Goal: Task Accomplishment & Management: Use online tool/utility

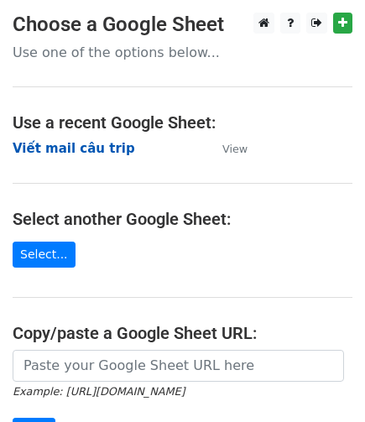
click at [94, 146] on strong "Viết mail câu trip" at bounding box center [74, 148] width 122 height 15
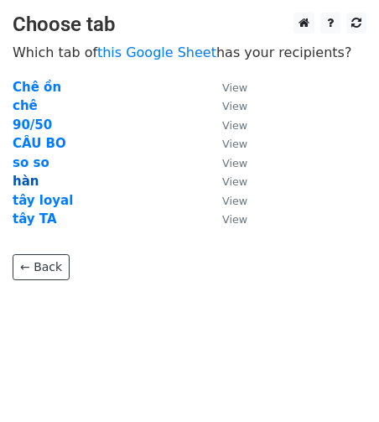
click at [30, 184] on strong "hàn" at bounding box center [26, 180] width 26 height 15
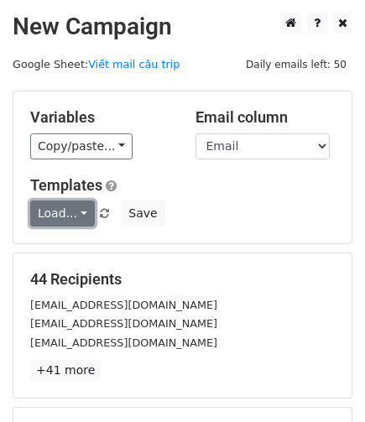
click at [84, 214] on link "Load..." at bounding box center [62, 213] width 65 height 26
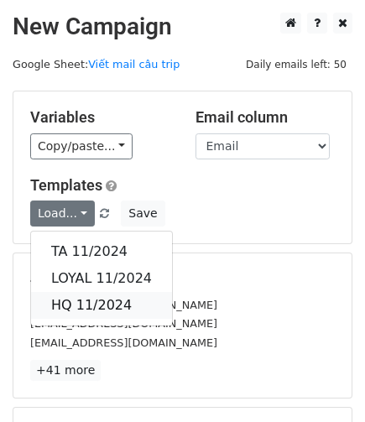
click at [85, 303] on link "HQ 11/2024" at bounding box center [101, 305] width 141 height 27
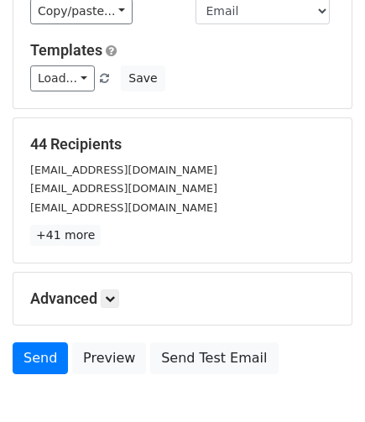
scroll to position [168, 0]
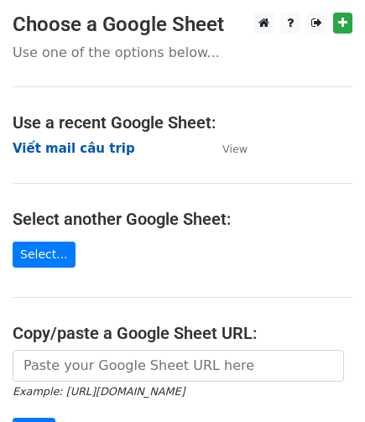
click at [84, 148] on strong "Viết mail câu trip" at bounding box center [74, 148] width 122 height 15
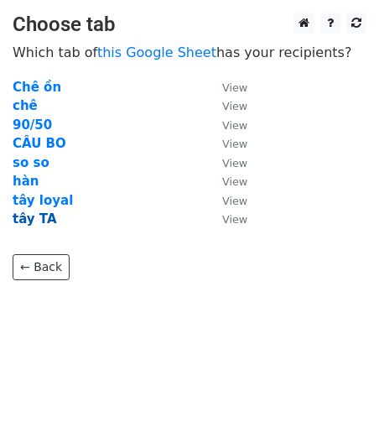
click at [34, 217] on strong "tây TA" at bounding box center [35, 218] width 44 height 15
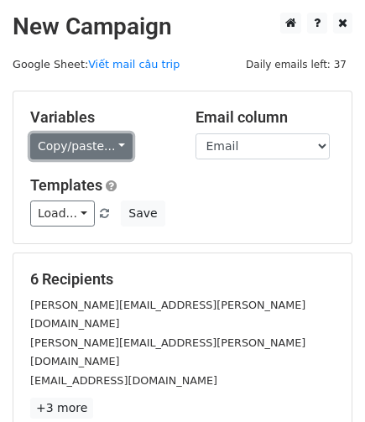
click at [100, 150] on link "Copy/paste..." at bounding box center [81, 146] width 102 height 26
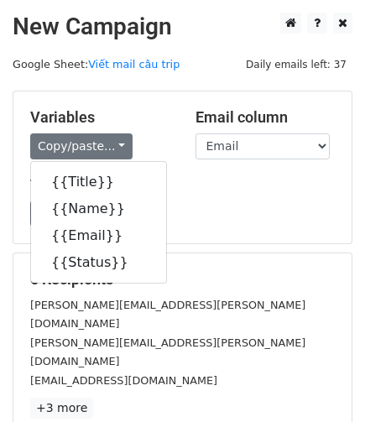
click at [256, 209] on div "Load... HQ 11/2024 TA 11/2024 LOYAL 11/2024 Save" at bounding box center [182, 213] width 329 height 26
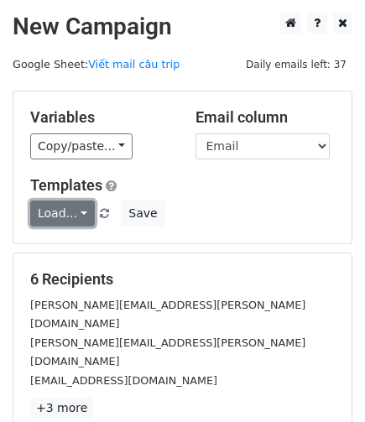
click at [80, 213] on link "Load..." at bounding box center [62, 213] width 65 height 26
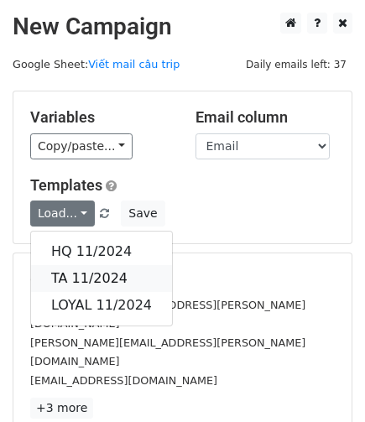
click at [62, 267] on link "TA 11/2024" at bounding box center [101, 278] width 141 height 27
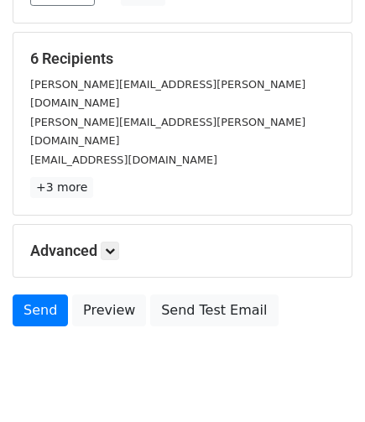
scroll to position [226, 0]
